Goal: Task Accomplishment & Management: Use online tool/utility

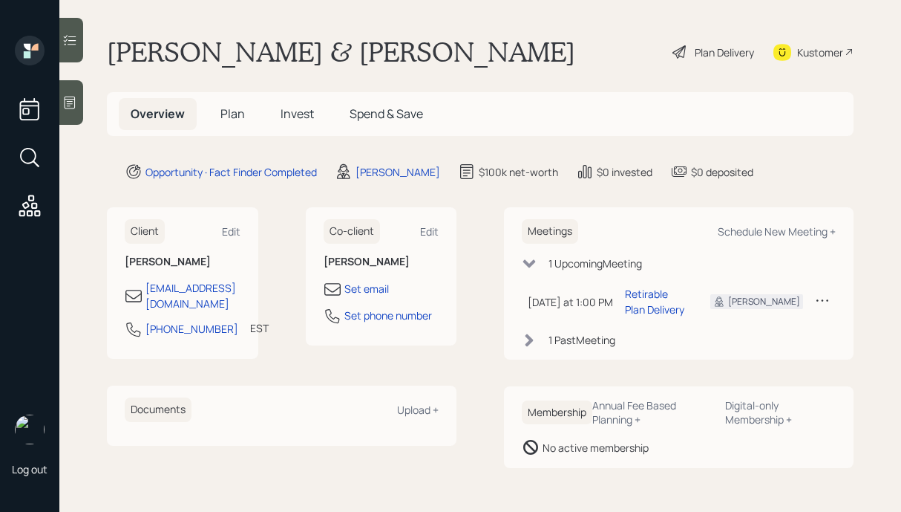
click at [695, 55] on div "Plan Delivery" at bounding box center [724, 53] width 59 height 16
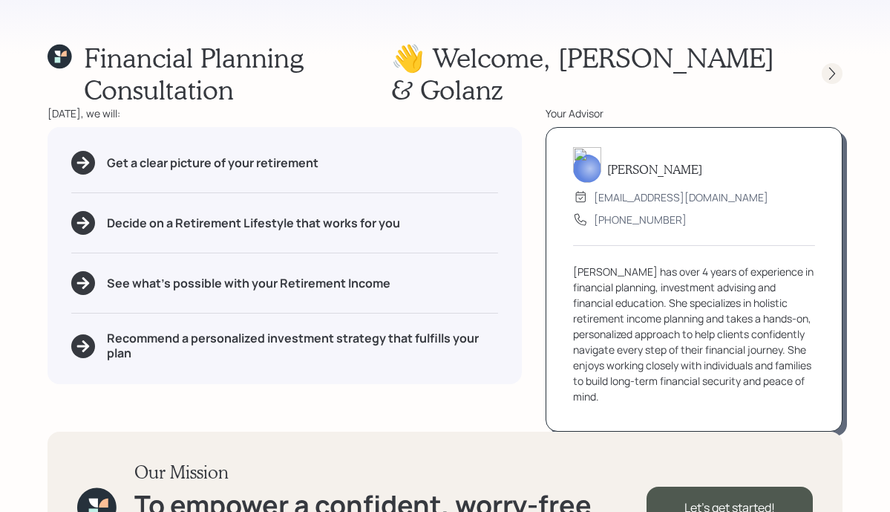
click at [829, 64] on div at bounding box center [832, 73] width 21 height 21
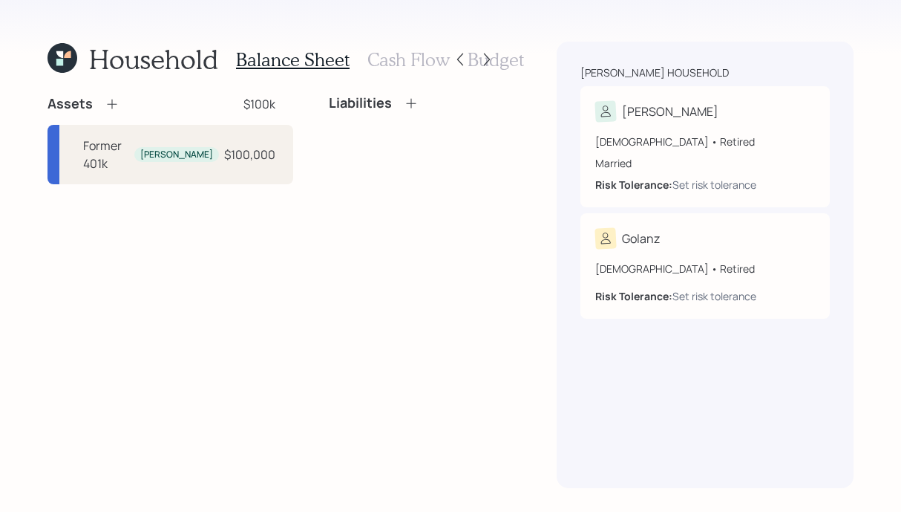
click at [399, 59] on h3 "Cash Flow" at bounding box center [409, 60] width 82 height 22
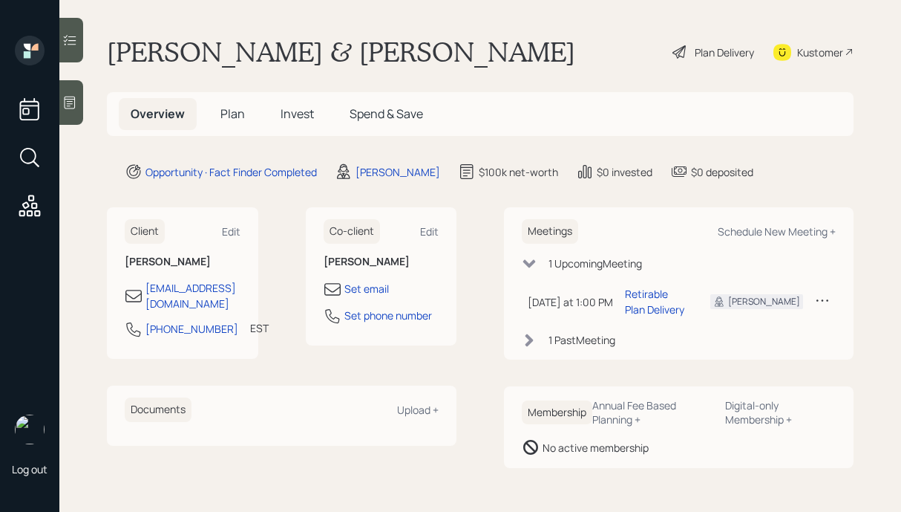
click at [76, 100] on icon at bounding box center [69, 102] width 15 height 15
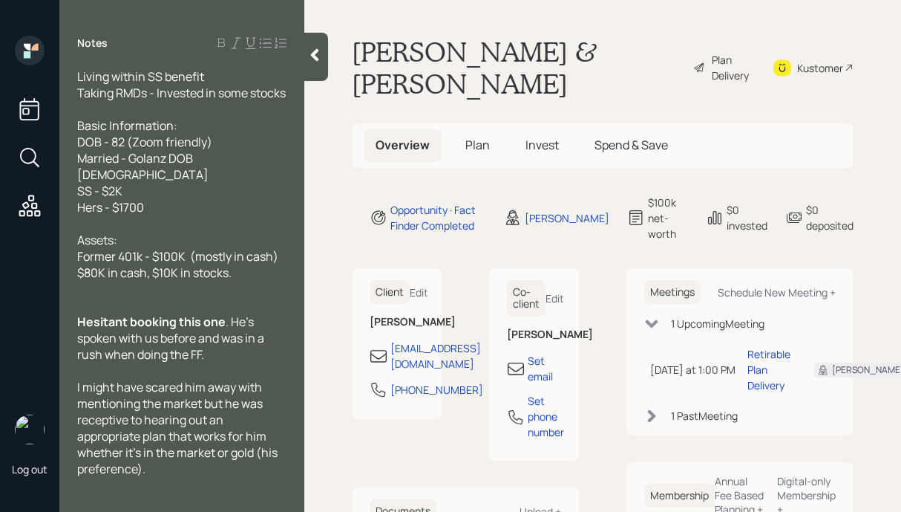
scroll to position [80, 0]
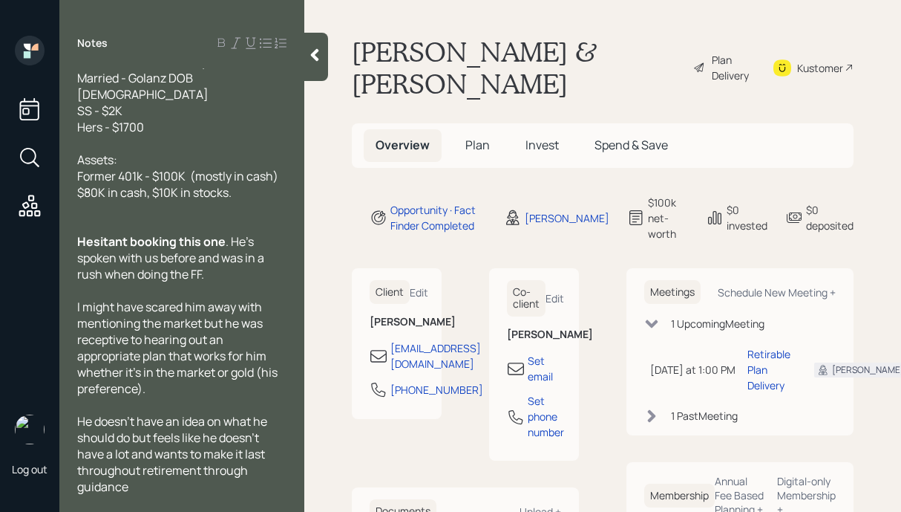
click at [310, 61] on icon at bounding box center [314, 55] width 15 height 15
